Goal: Navigation & Orientation: Find specific page/section

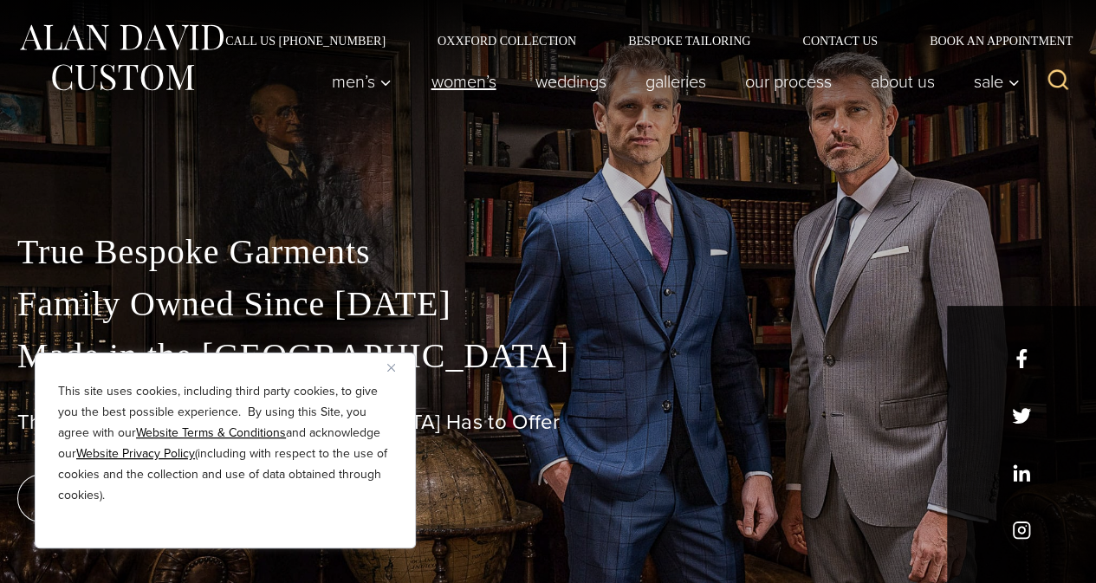
click at [456, 78] on link "Women’s" at bounding box center [463, 81] width 104 height 35
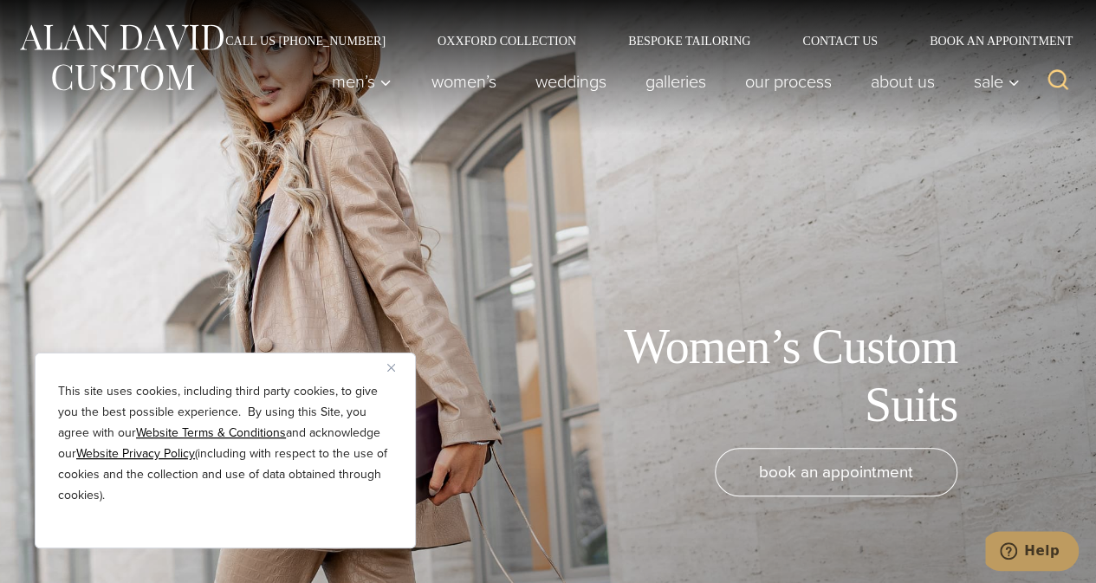
click at [390, 367] on img "Close" at bounding box center [391, 368] width 8 height 8
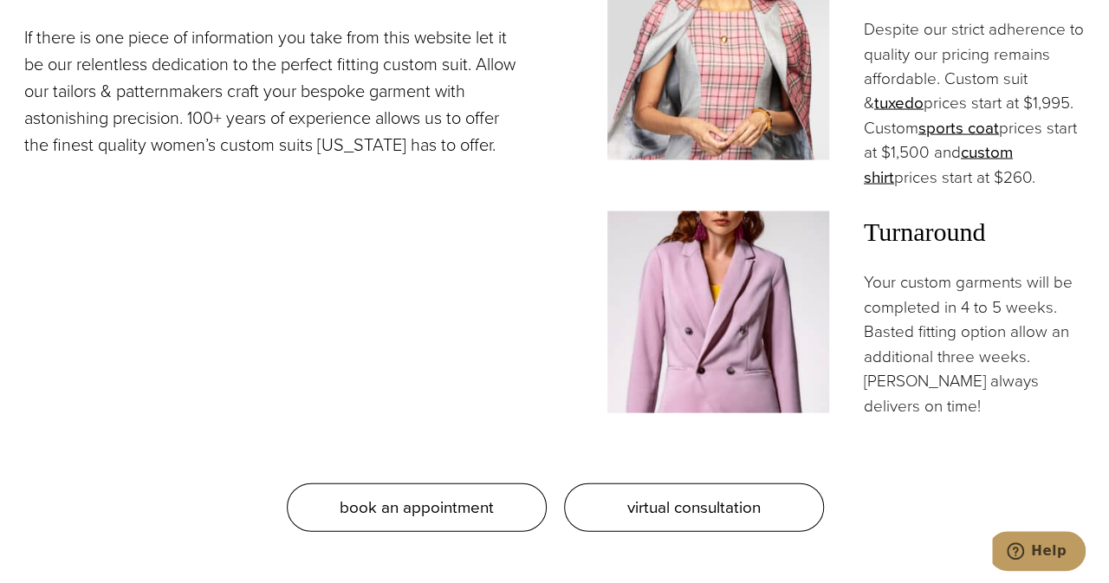
scroll to position [1732, 0]
